Goal: Task Accomplishment & Management: Use online tool/utility

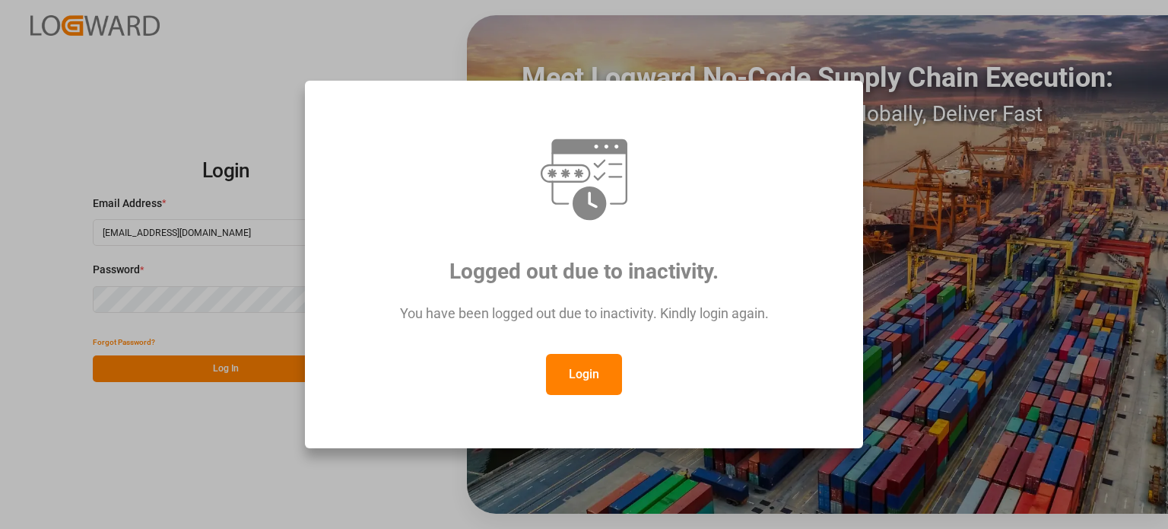
click at [566, 363] on button "Login" at bounding box center [584, 374] width 76 height 41
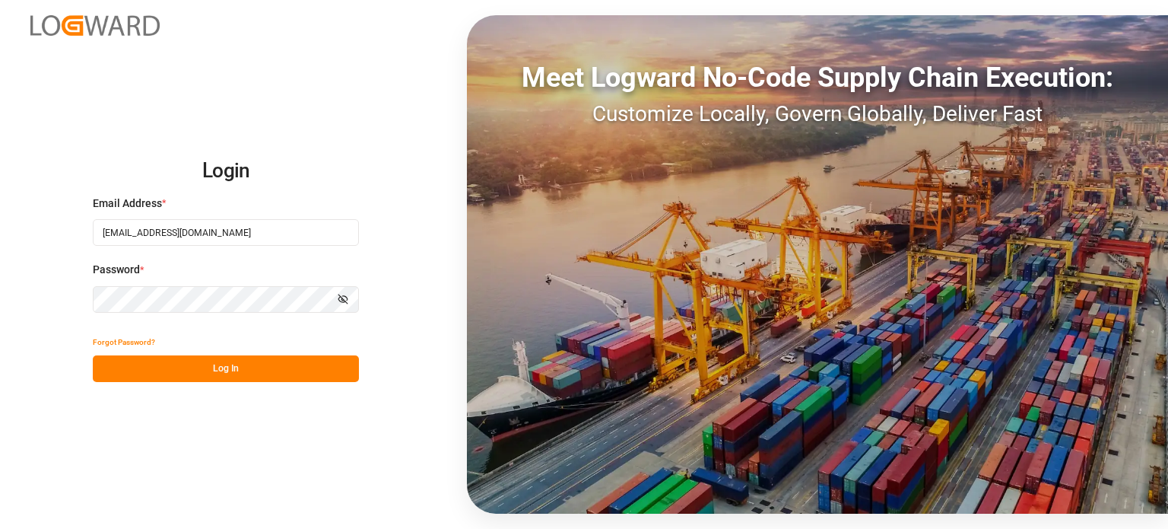
click at [233, 364] on button "Log In" at bounding box center [226, 368] width 266 height 27
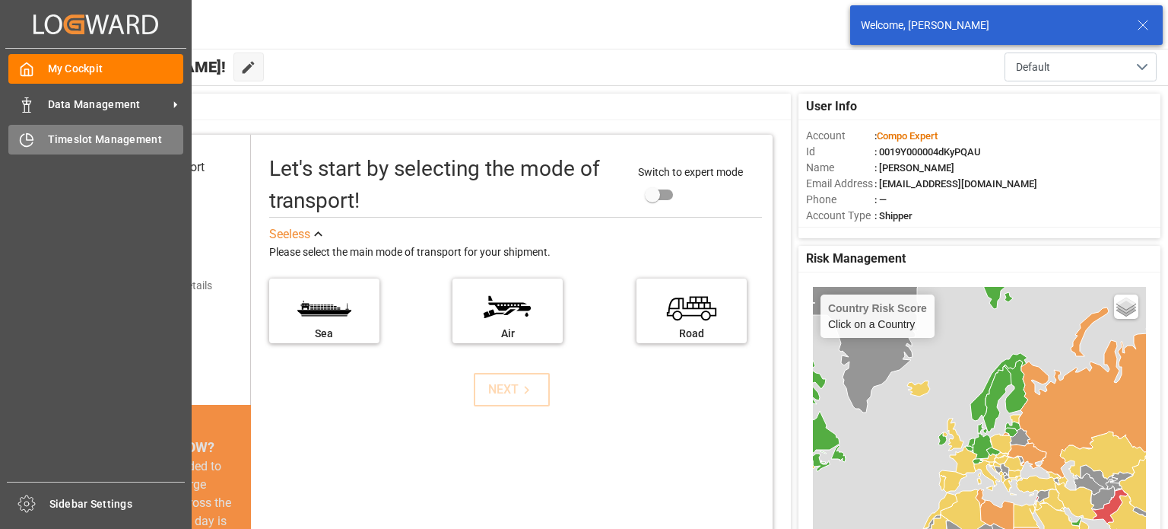
click at [81, 149] on div "Timeslot Management Timeslot Management" at bounding box center [95, 140] width 175 height 30
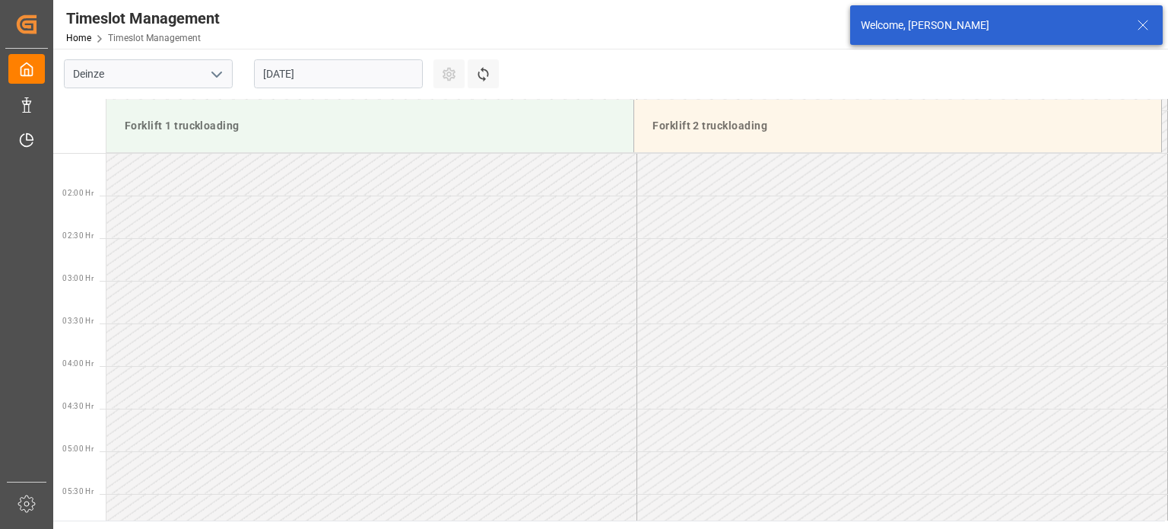
click at [555, 11] on div "Timeslot Management Home Timeslot Management Compo Expert 0 Notifications Only …" at bounding box center [606, 24] width 1126 height 49
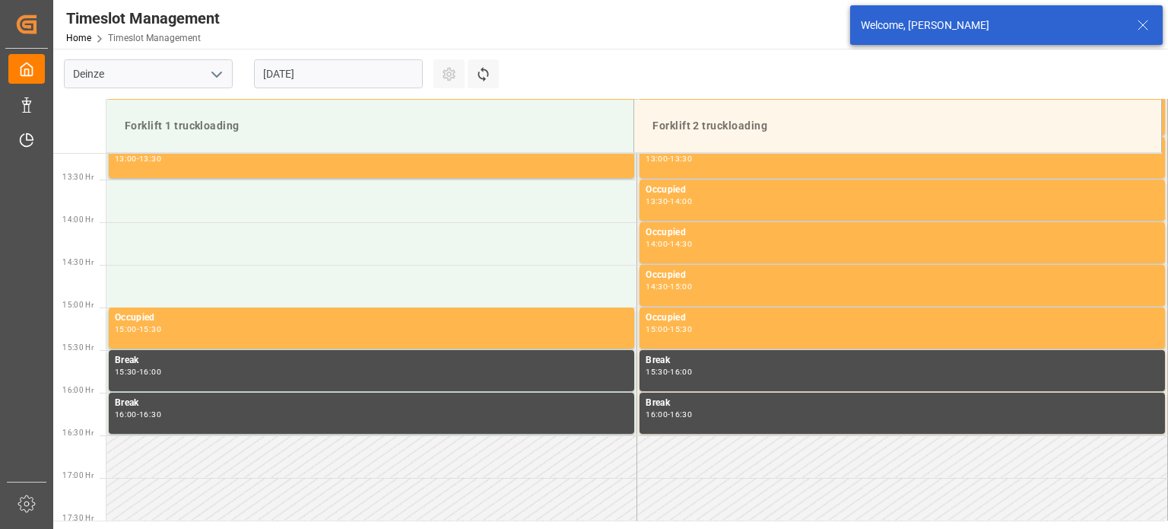
scroll to position [1353, 0]
